Goal: Obtain resource: Download file/media

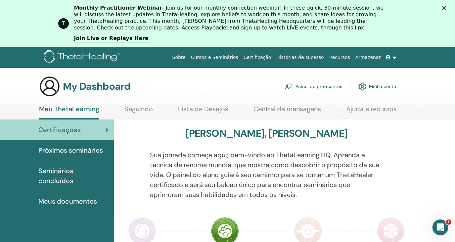
click at [81, 128] on div "Certificações" at bounding box center [56, 130] width 103 height 10
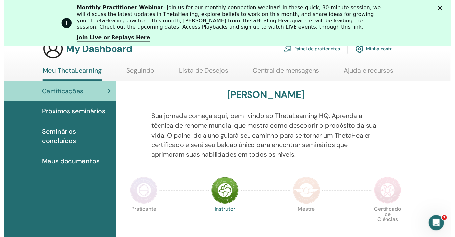
scroll to position [76, 0]
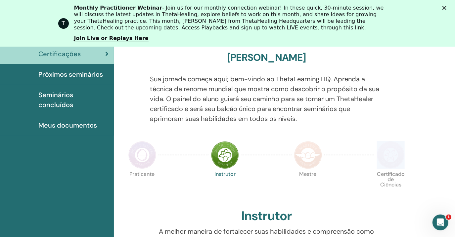
click at [455, 161] on html "Sobre Cursos e Seminários Certificação Histórias de sucesso Recursos Armazenar …" at bounding box center [227, 42] width 455 height 237
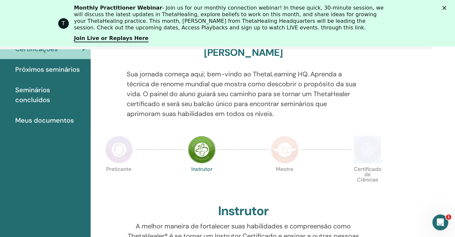
click at [432, 128] on html "Sobre Cursos e Seminários Certificação Histórias de sucesso Recursos Armazenar …" at bounding box center [204, 9] width 455 height 237
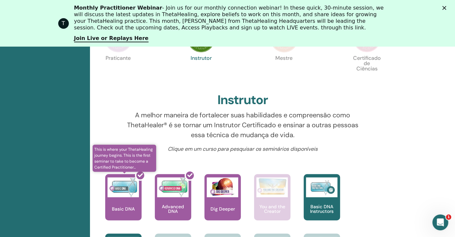
click at [118, 207] on div at bounding box center [127, 200] width 36 height 60
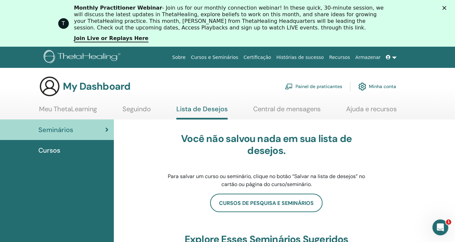
click at [54, 150] on span "Cursos" at bounding box center [49, 150] width 22 height 10
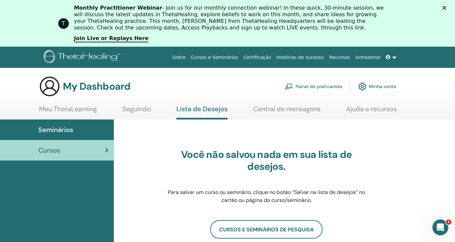
click at [319, 86] on link "Painel de praticantes" at bounding box center [313, 86] width 57 height 15
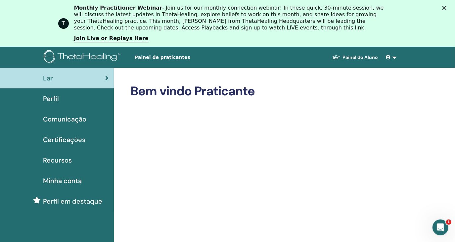
click at [68, 138] on span "Certificações" at bounding box center [64, 140] width 42 height 10
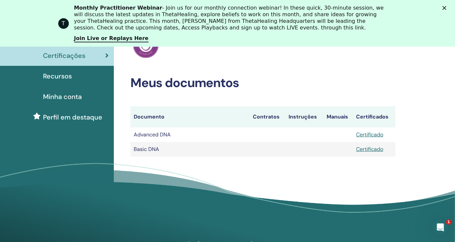
scroll to position [96, 0]
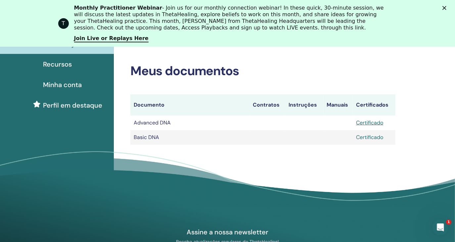
click at [366, 138] on link "Certificado" at bounding box center [369, 137] width 27 height 7
click at [369, 124] on link "Certificado" at bounding box center [369, 122] width 27 height 7
